Goal: Book appointment/travel/reservation

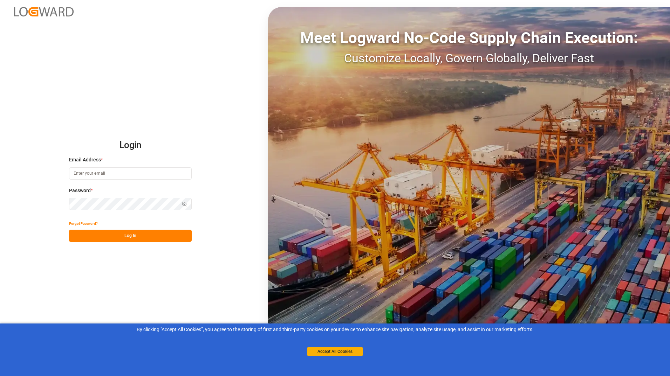
type input "[EMAIL_ADDRESS][DOMAIN_NAME]"
click at [145, 236] on button "Log In" at bounding box center [130, 236] width 123 height 12
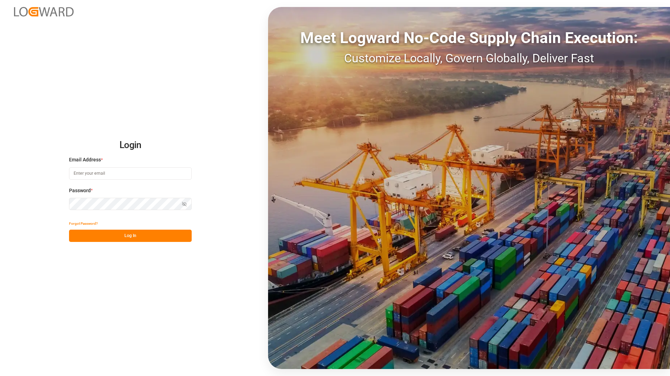
click at [145, 236] on button "Log In" at bounding box center [130, 236] width 123 height 12
type input "[EMAIL_ADDRESS][DOMAIN_NAME]"
click at [139, 234] on button "Log In" at bounding box center [130, 236] width 123 height 12
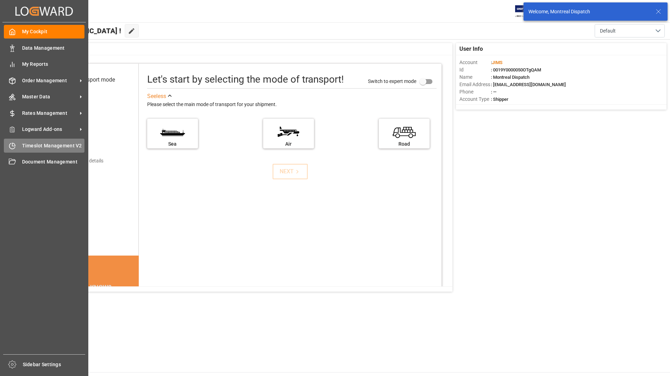
click at [27, 141] on div "Timeslot Management V2 Timeslot Management V2" at bounding box center [44, 146] width 81 height 14
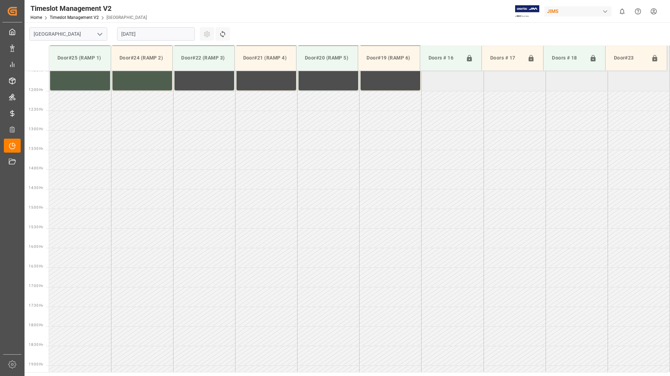
scroll to position [545, 0]
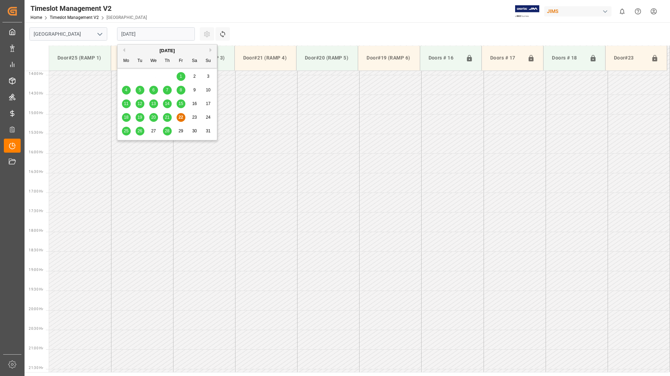
click at [162, 32] on input "22.08.2025" at bounding box center [156, 33] width 78 height 13
click at [142, 130] on span "26" at bounding box center [139, 131] width 5 height 5
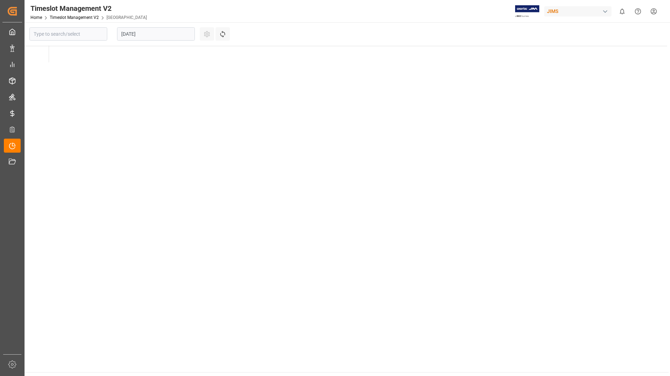
type input "Montreal"
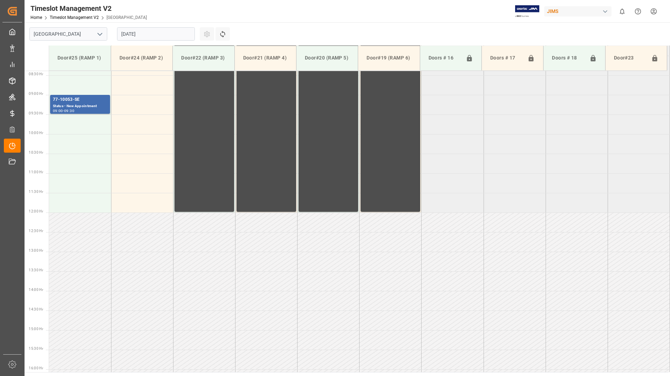
scroll to position [230, 0]
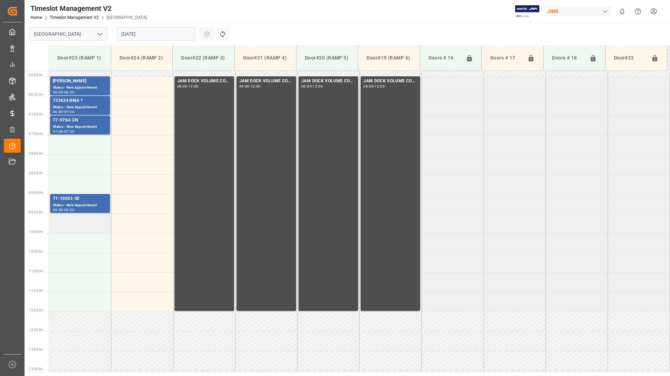
click at [74, 230] on td at bounding box center [80, 224] width 62 height 20
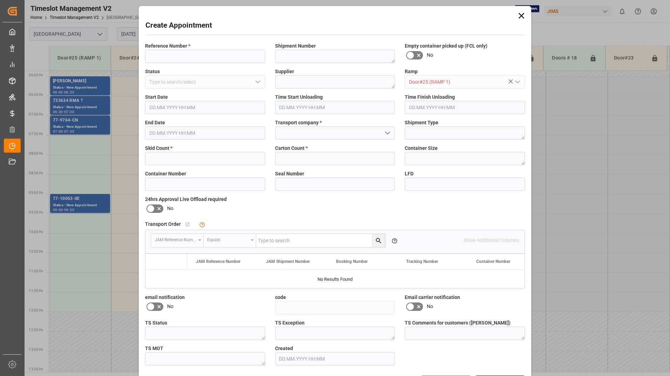
type input "26.08.2025 09:30"
type input "26.08.2025 10:00"
click at [216, 56] on input at bounding box center [205, 56] width 120 height 13
type input "25515"
click at [286, 134] on input at bounding box center [335, 132] width 120 height 13
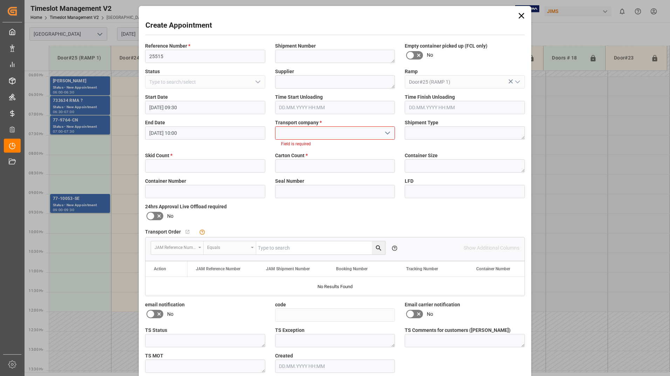
click at [384, 132] on icon "open menu" at bounding box center [387, 133] width 8 height 8
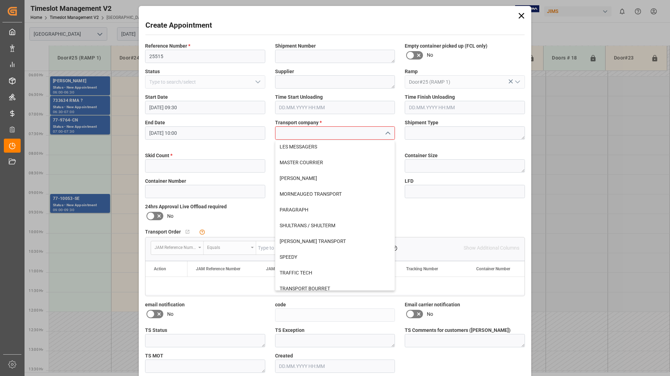
scroll to position [260, 0]
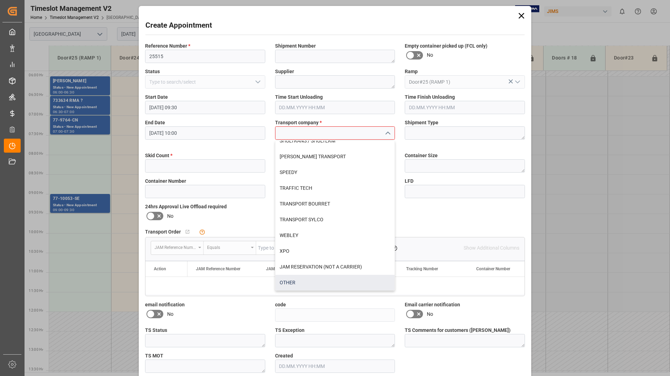
click at [296, 280] on div "OTHER" at bounding box center [334, 283] width 119 height 16
type input "OTHER"
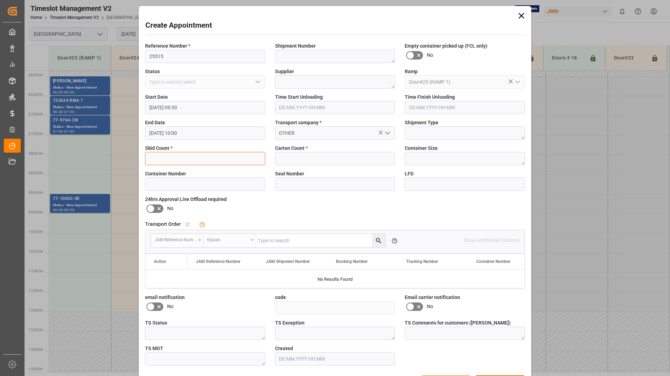
click at [201, 161] on input "text" at bounding box center [205, 158] width 120 height 13
type input "4"
click at [303, 159] on input "text" at bounding box center [335, 158] width 120 height 13
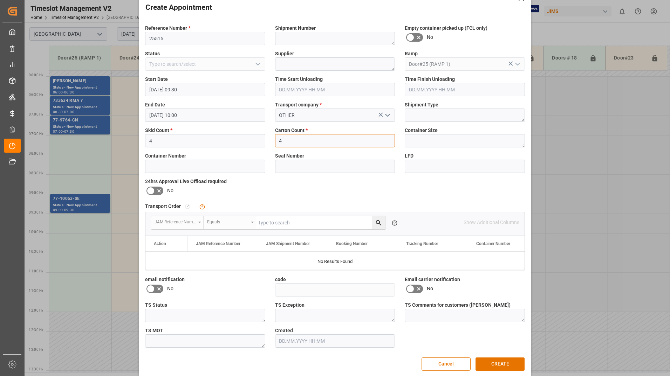
scroll to position [25, 0]
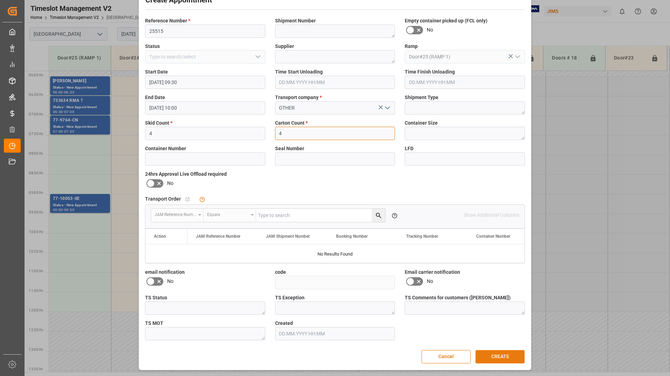
type input "4"
click at [499, 354] on button "CREATE" at bounding box center [499, 356] width 49 height 13
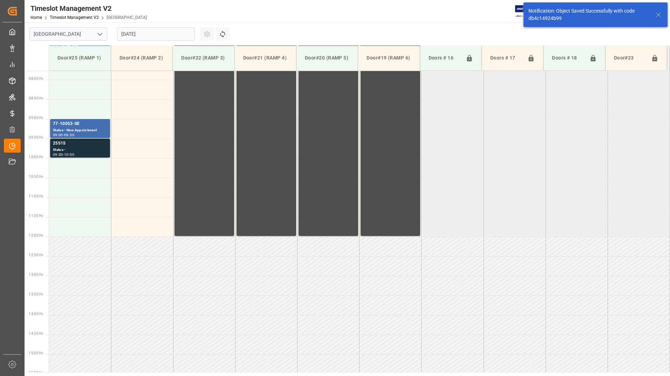
scroll to position [310, 0]
